Goal: Information Seeking & Learning: Learn about a topic

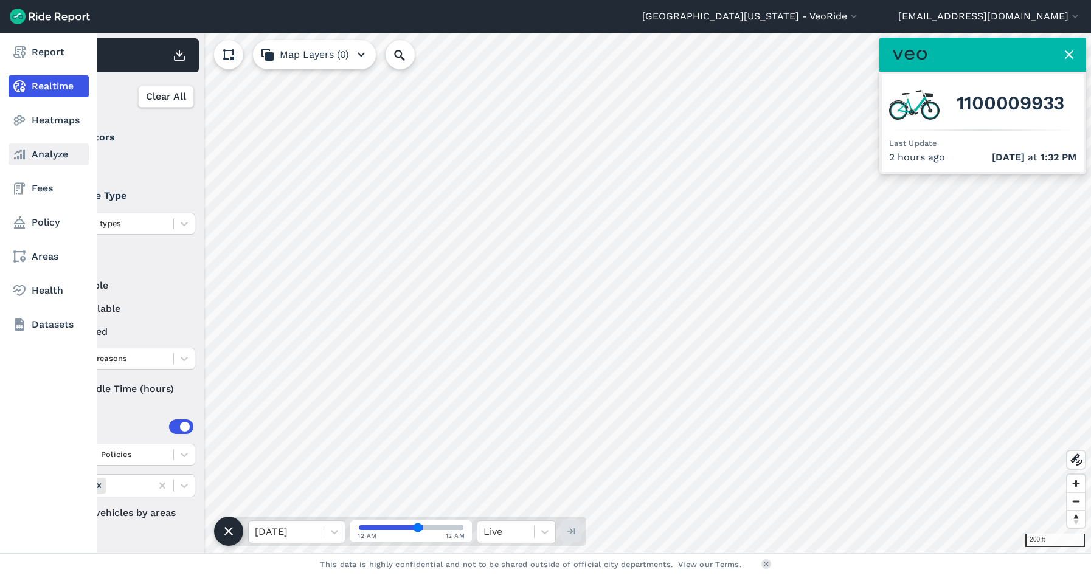
click at [44, 151] on link "Analyze" at bounding box center [49, 155] width 80 height 22
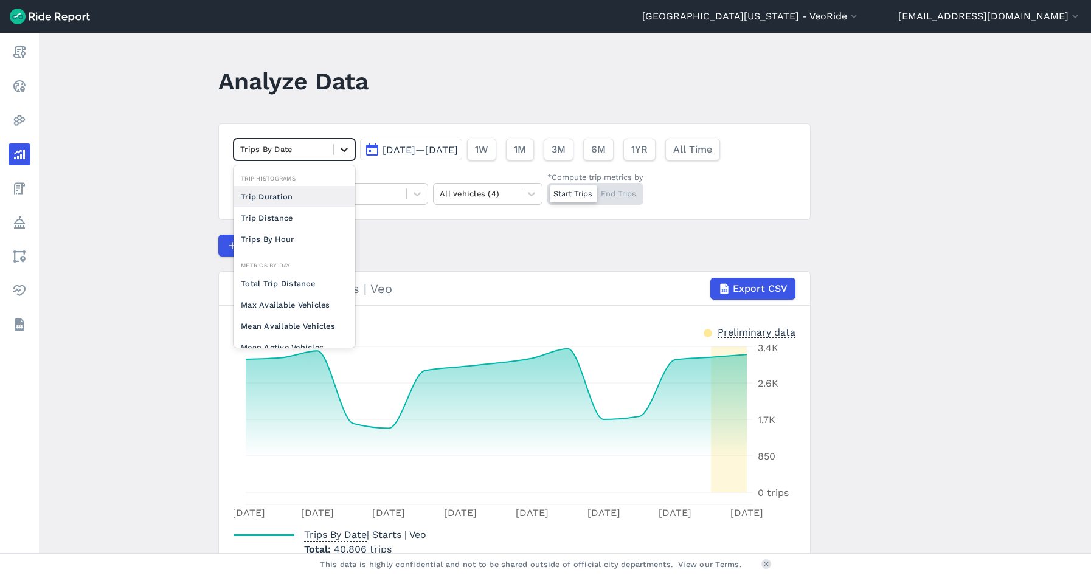
click at [344, 146] on icon at bounding box center [344, 150] width 12 height 12
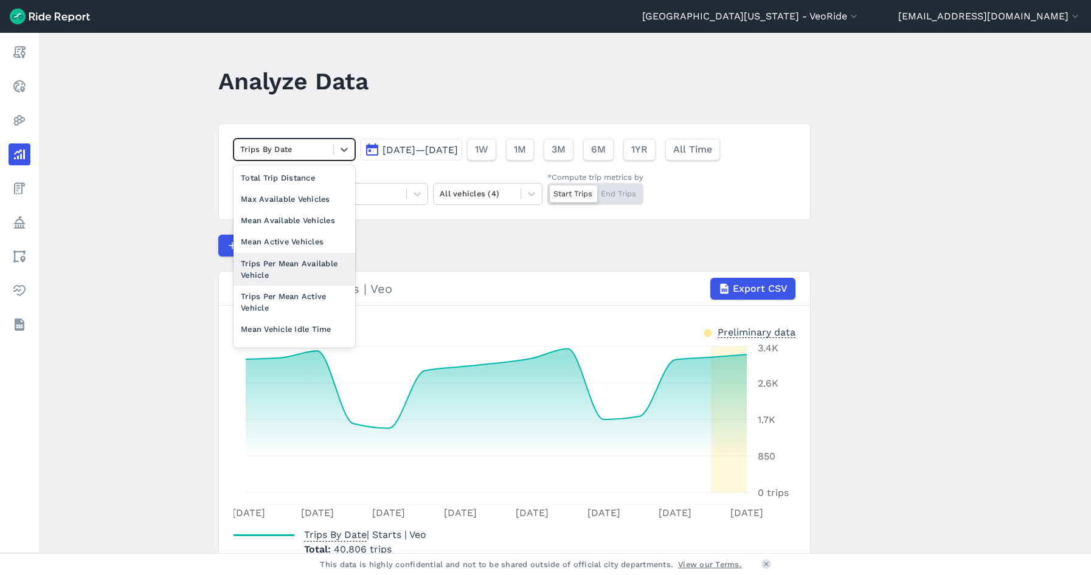
click at [161, 305] on main "Analyze Data option Trips Per Mean Available Vehicle focused, 0 of 2. 10 result…" at bounding box center [565, 293] width 1052 height 521
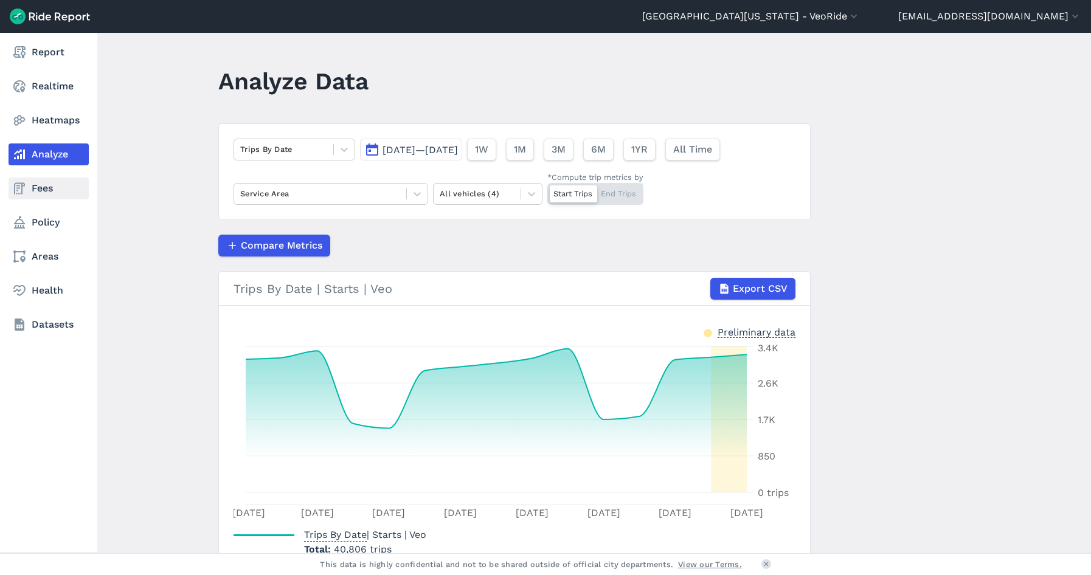
click at [30, 192] on link "Fees" at bounding box center [49, 189] width 80 height 22
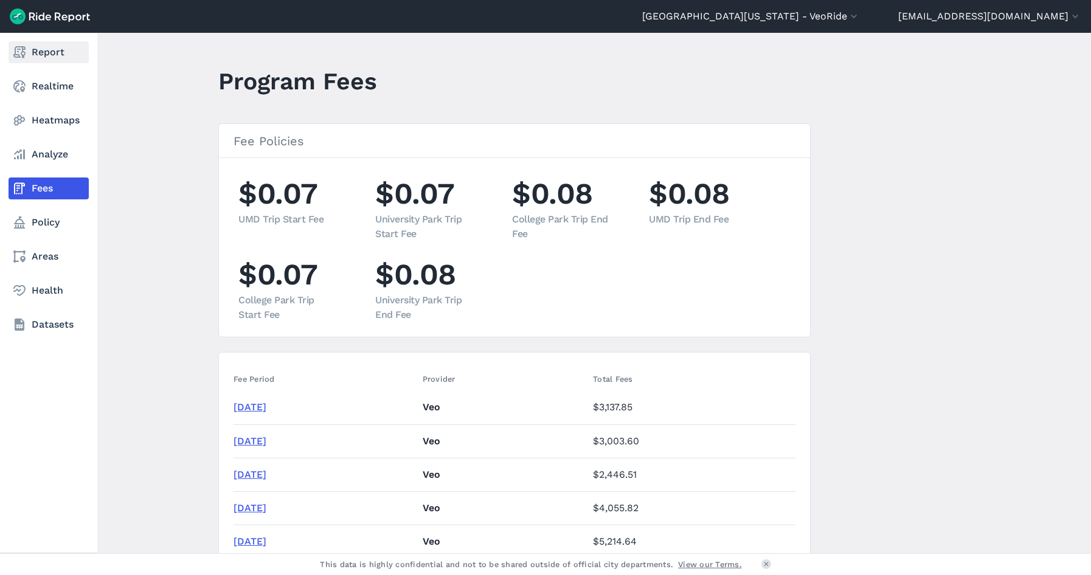
click at [47, 49] on link "Report" at bounding box center [49, 52] width 80 height 22
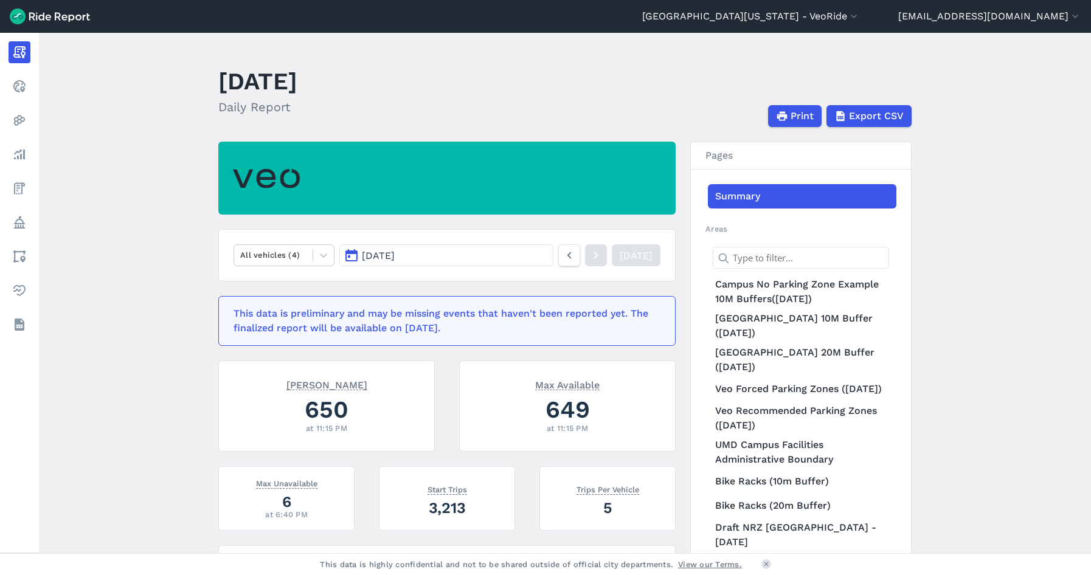
click at [522, 257] on button "[DATE]" at bounding box center [446, 255] width 214 height 22
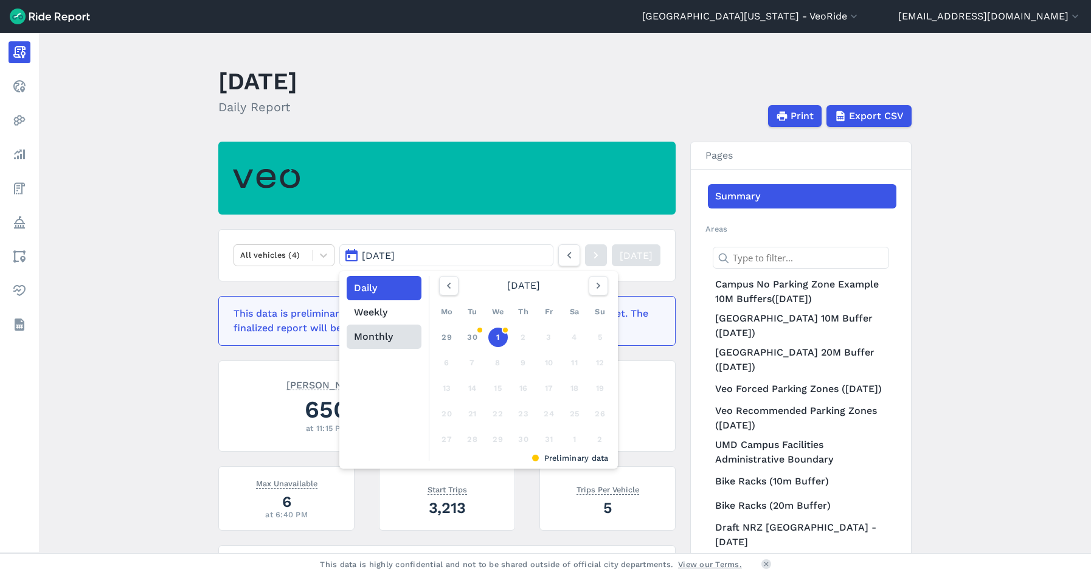
click at [381, 333] on button "Monthly" at bounding box center [384, 337] width 75 height 24
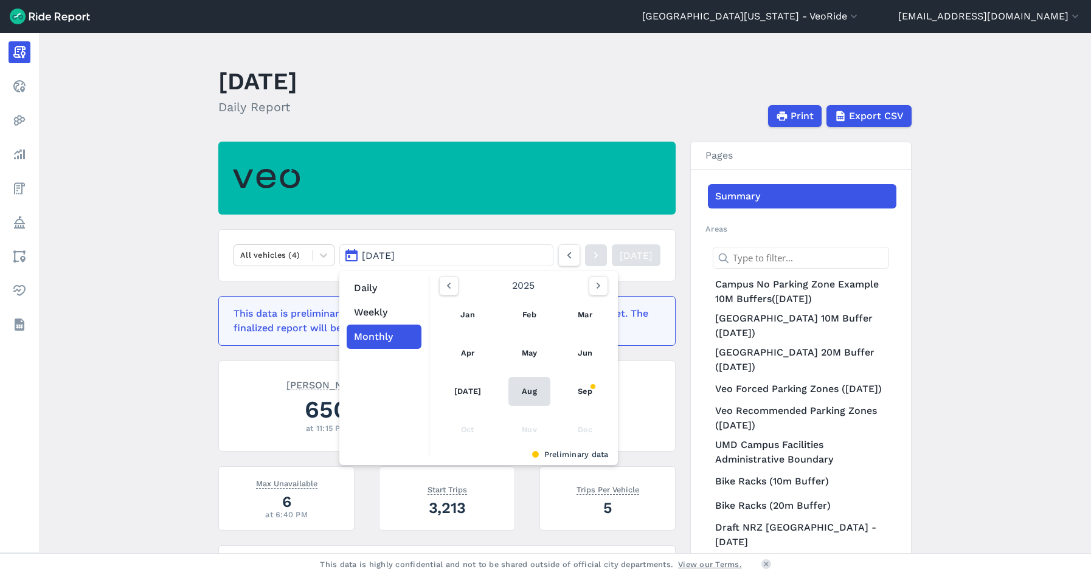
click at [532, 389] on link "Aug" at bounding box center [529, 391] width 42 height 29
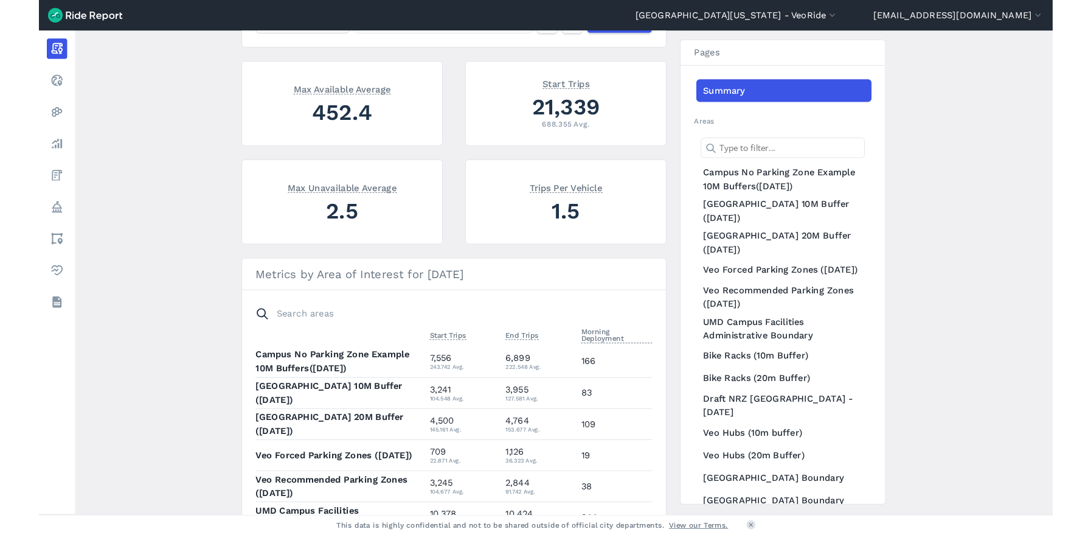
scroll to position [170, 0]
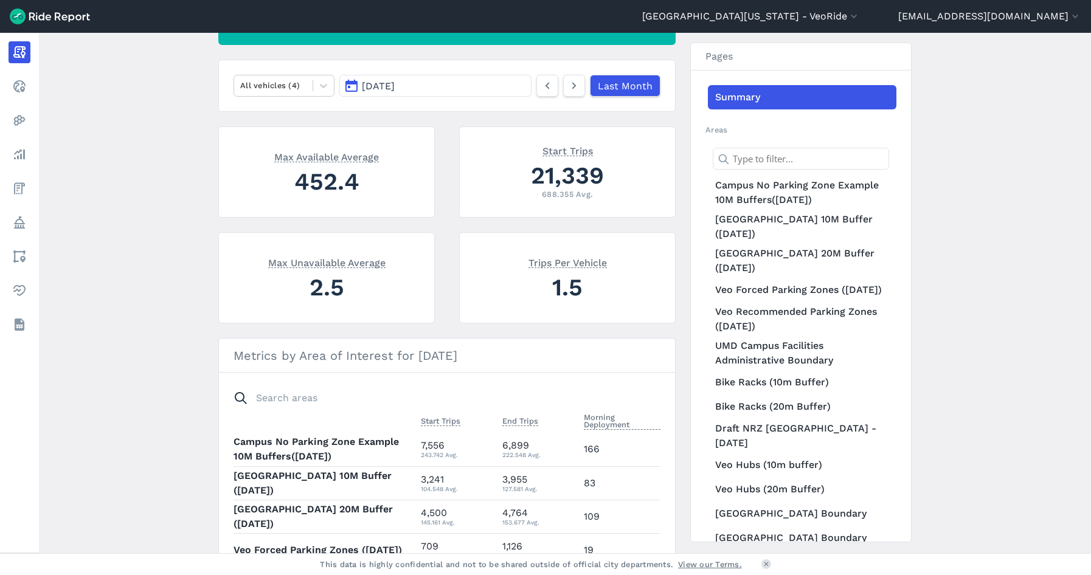
click at [464, 94] on button "[DATE]" at bounding box center [435, 86] width 192 height 22
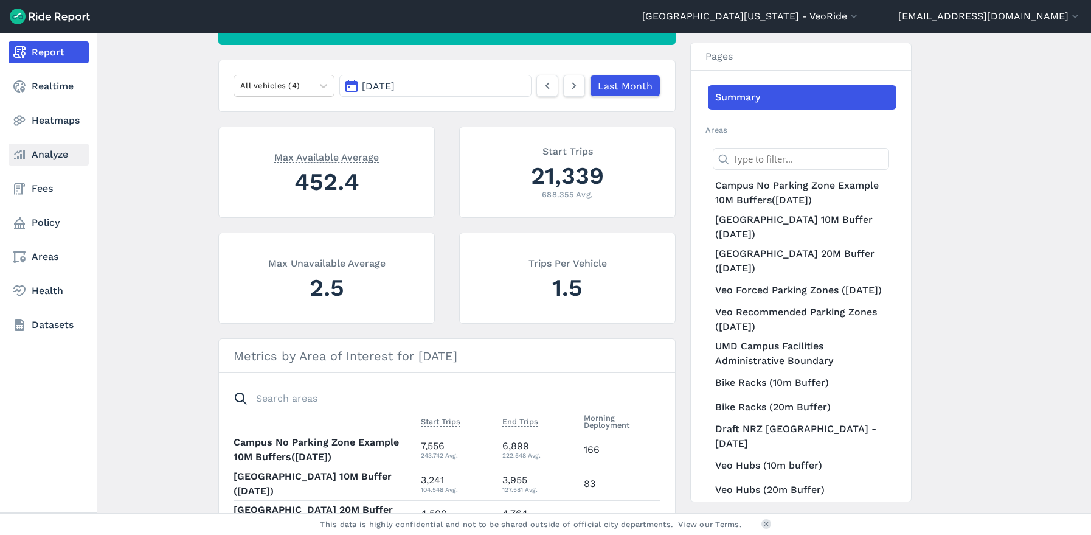
click at [30, 147] on link "Analyze" at bounding box center [49, 155] width 80 height 22
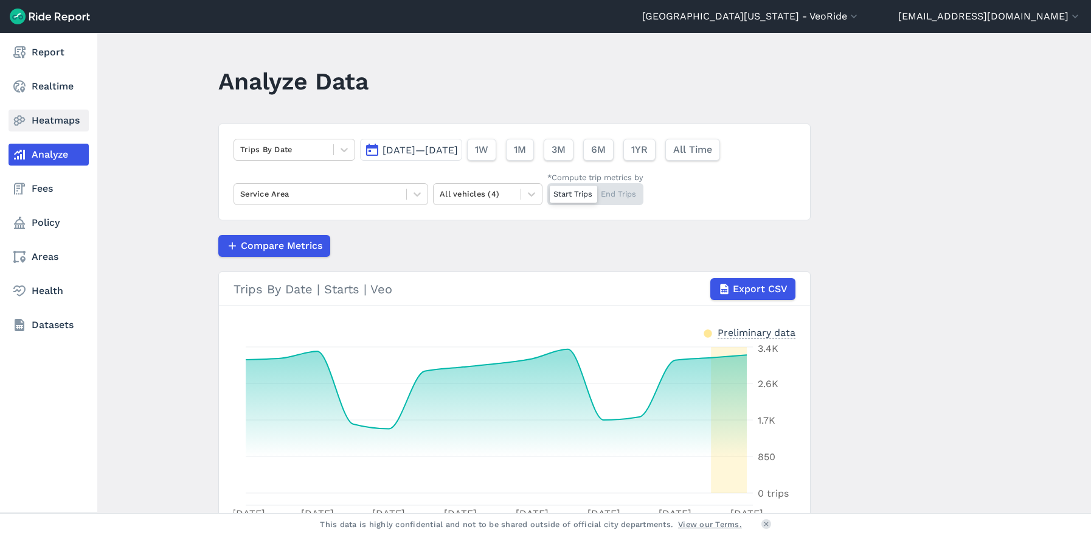
click at [48, 121] on link "Heatmaps" at bounding box center [49, 120] width 80 height 22
